Goal: Transaction & Acquisition: Download file/media

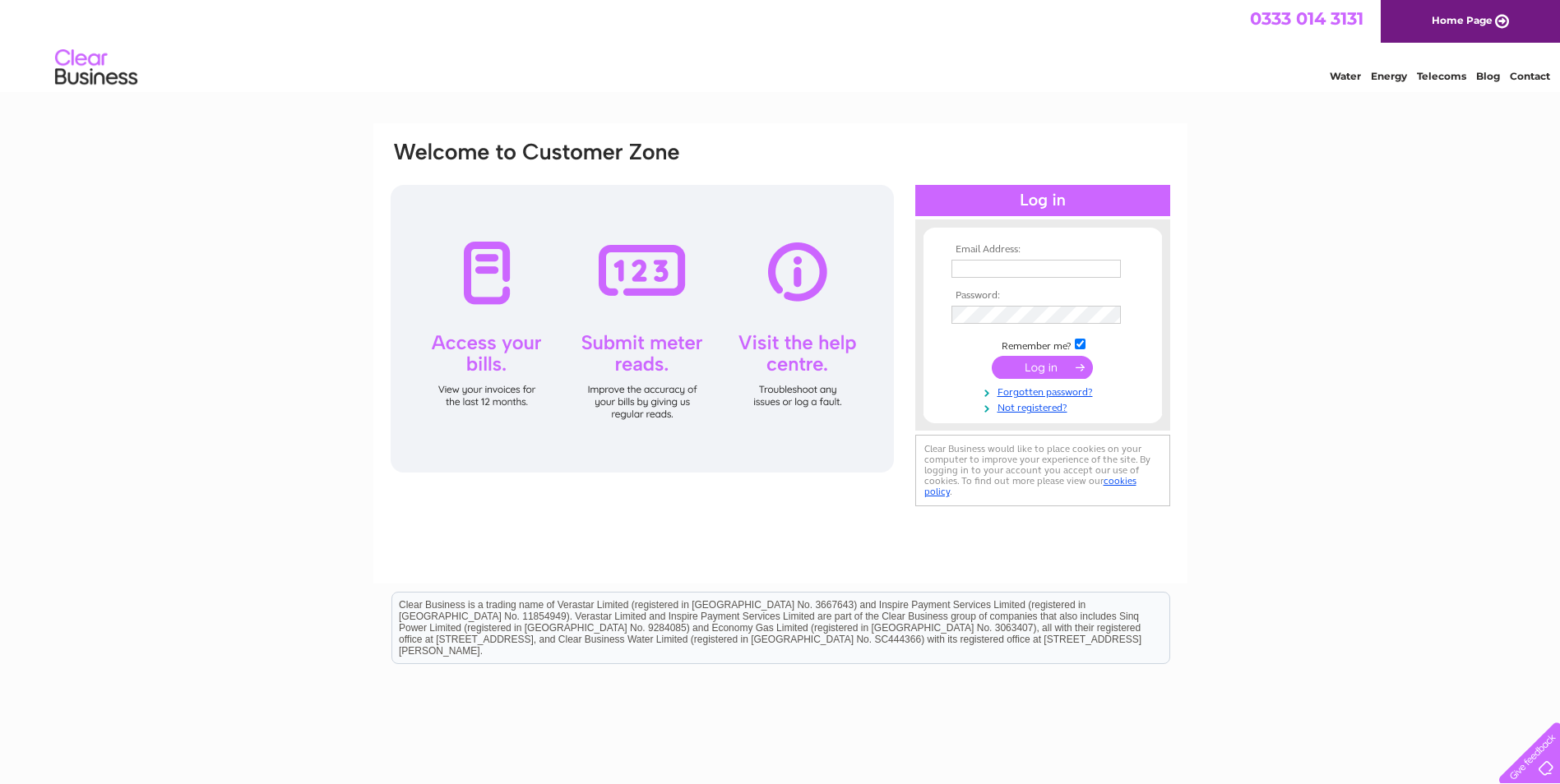
click at [1009, 254] on th "Email Address:" at bounding box center [1042, 250] width 191 height 11
click at [1006, 270] on input "text" at bounding box center [1036, 268] width 170 height 18
type input "[PERSON_NAME][EMAIL_ADDRESS][PERSON_NAME][DOMAIN_NAME]"
click at [992, 358] on input "submit" at bounding box center [1043, 370] width 102 height 23
click at [1058, 370] on input "submit" at bounding box center [1043, 370] width 102 height 23
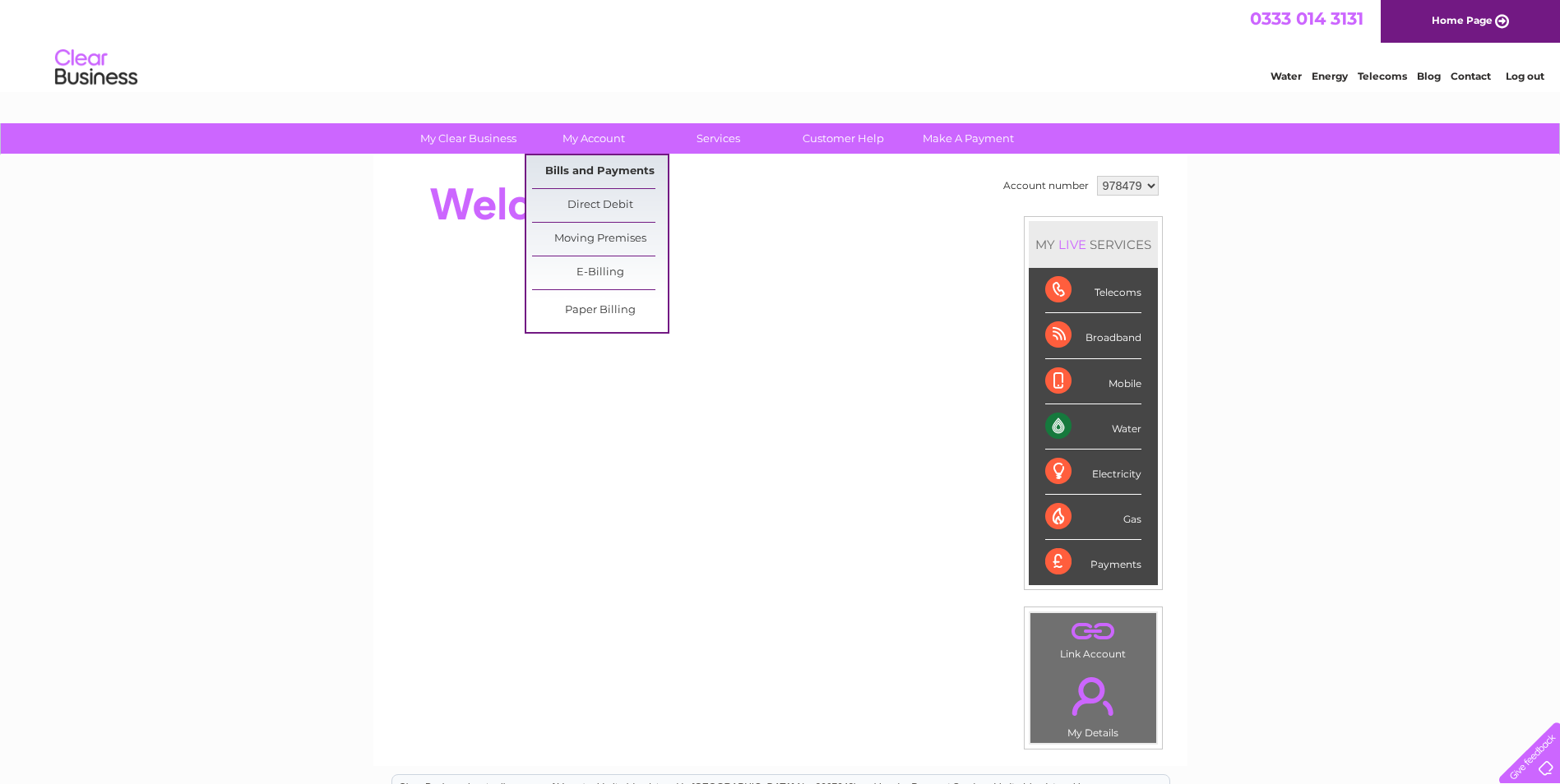
click at [588, 168] on link "Bills and Payments" at bounding box center [600, 171] width 136 height 33
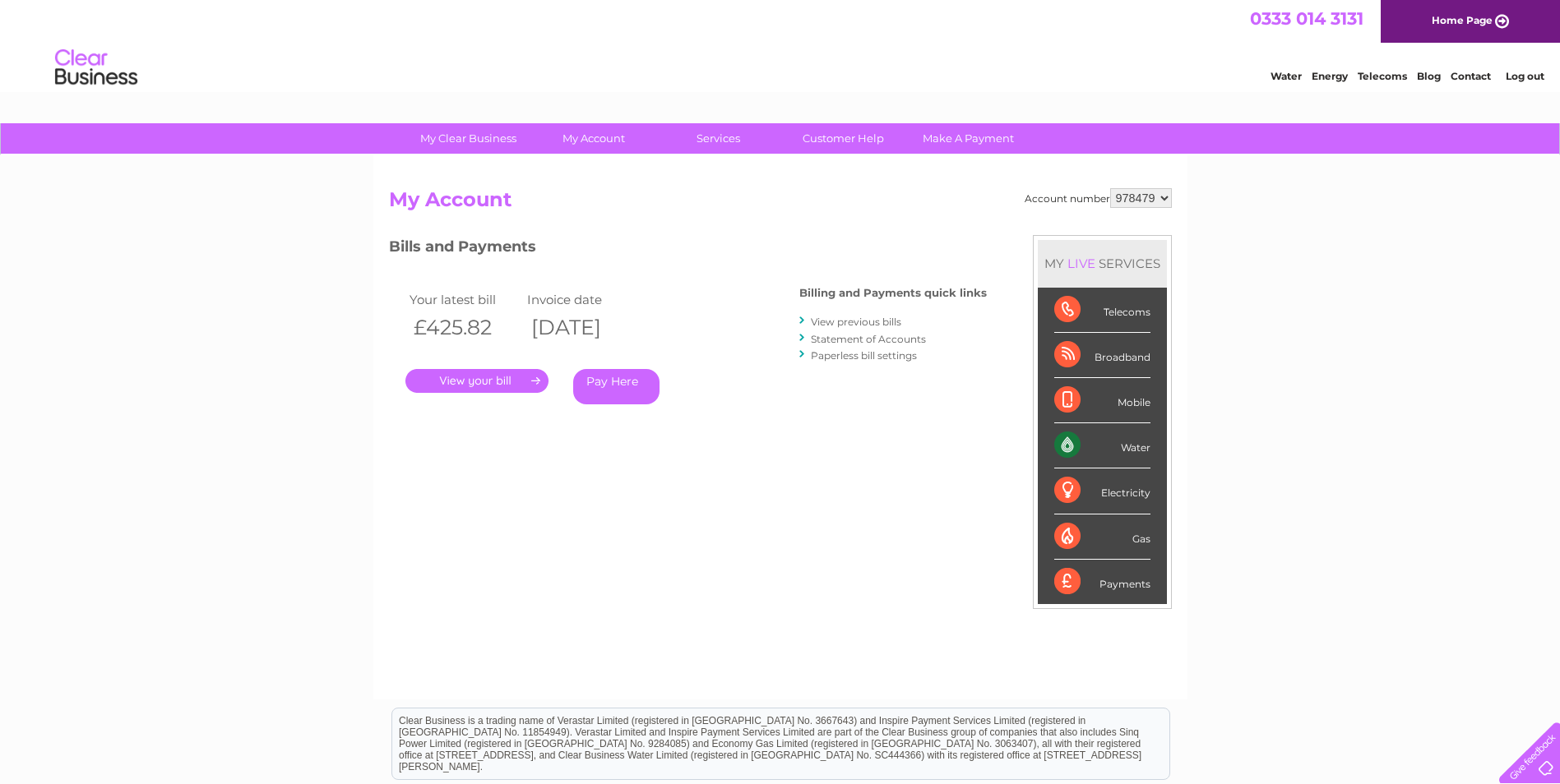
click at [833, 323] on link "View previous bills" at bounding box center [856, 322] width 90 height 12
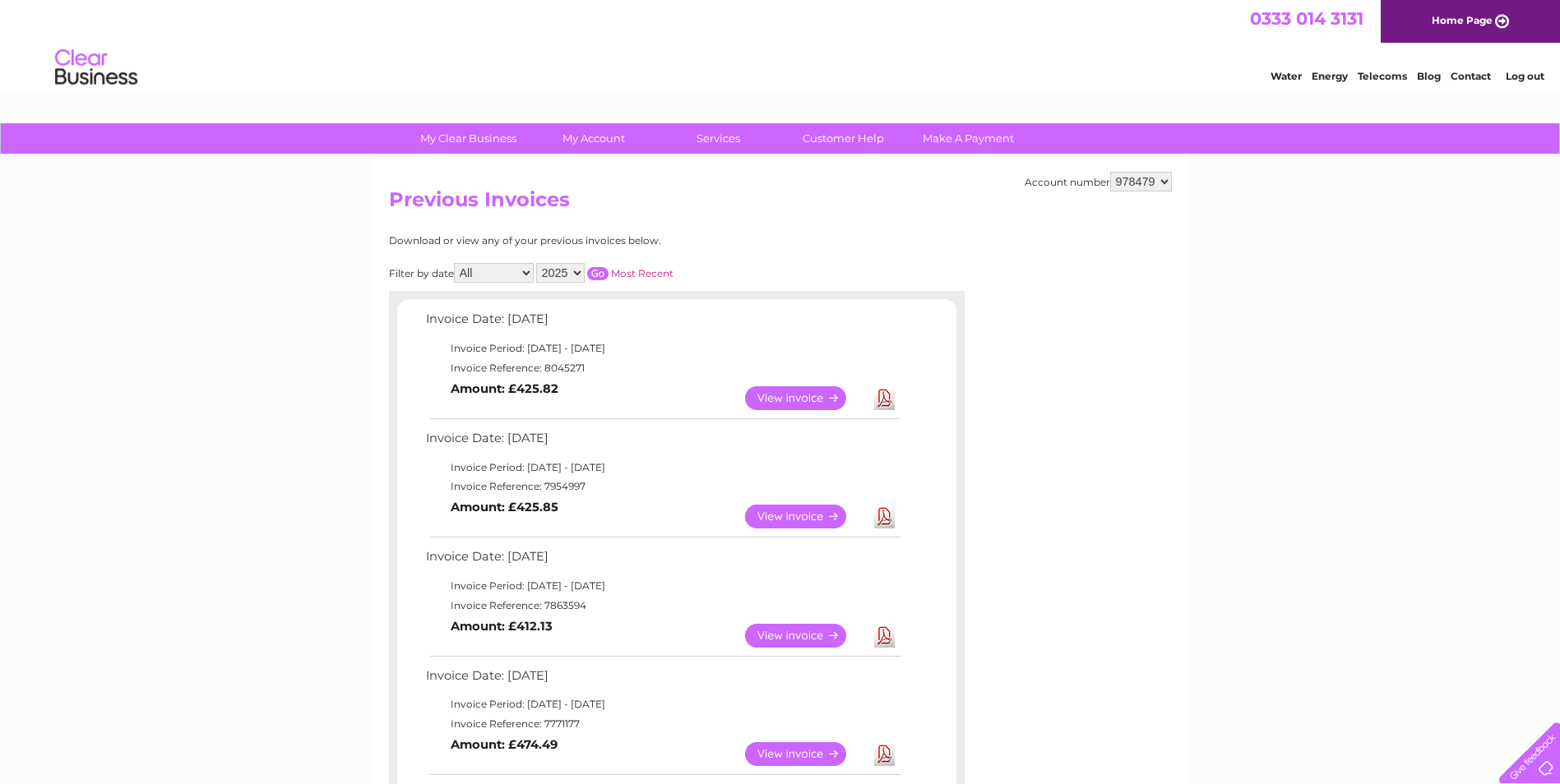
click at [892, 397] on link "Download" at bounding box center [884, 398] width 20 height 24
